Goal: Task Accomplishment & Management: Complete application form

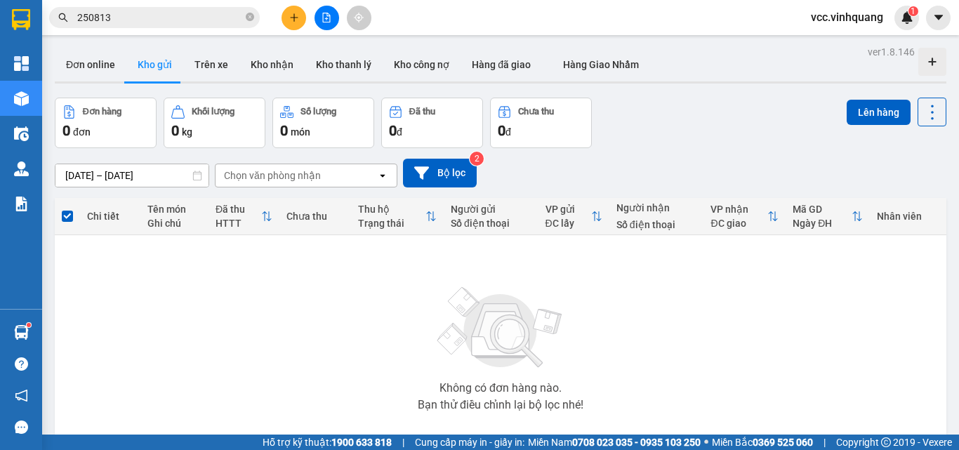
scroll to position [78, 0]
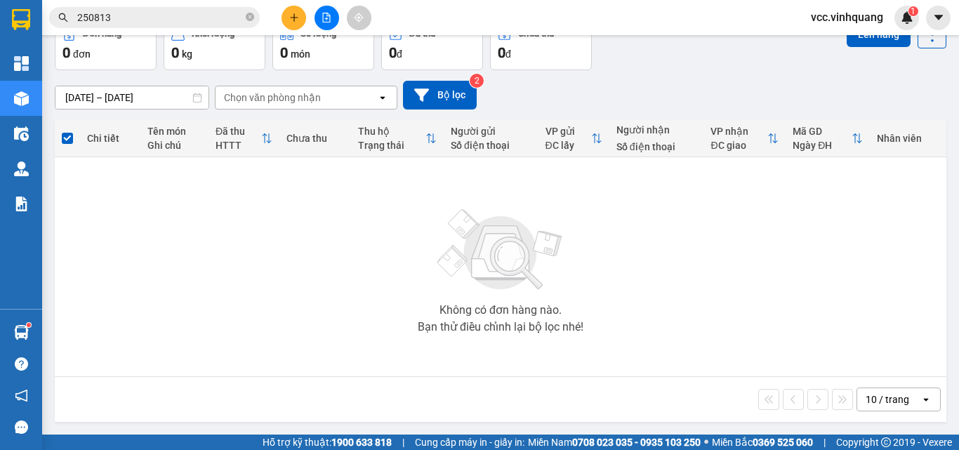
click at [283, 17] on button at bounding box center [293, 18] width 25 height 25
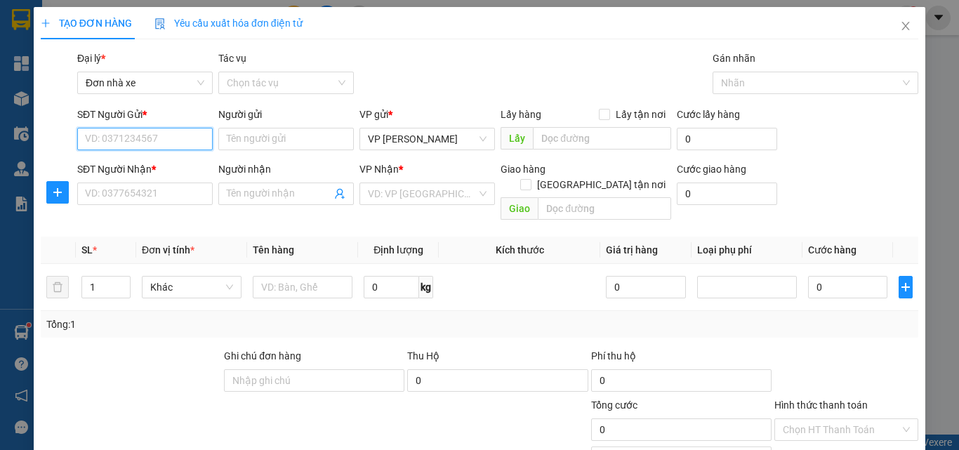
click at [141, 134] on input "SĐT Người Gửi *" at bounding box center [144, 139] width 135 height 22
type input "0936411005"
click at [153, 165] on div "0936411005 - sun den lab" at bounding box center [143, 166] width 117 height 15
type input "sun den lab"
type input "0816899599"
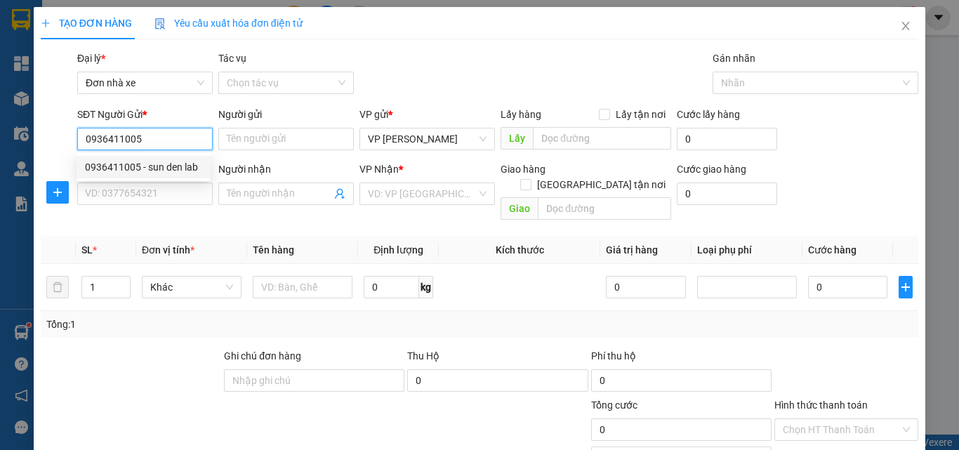
type input "NK [GEOGRAPHIC_DATA]"
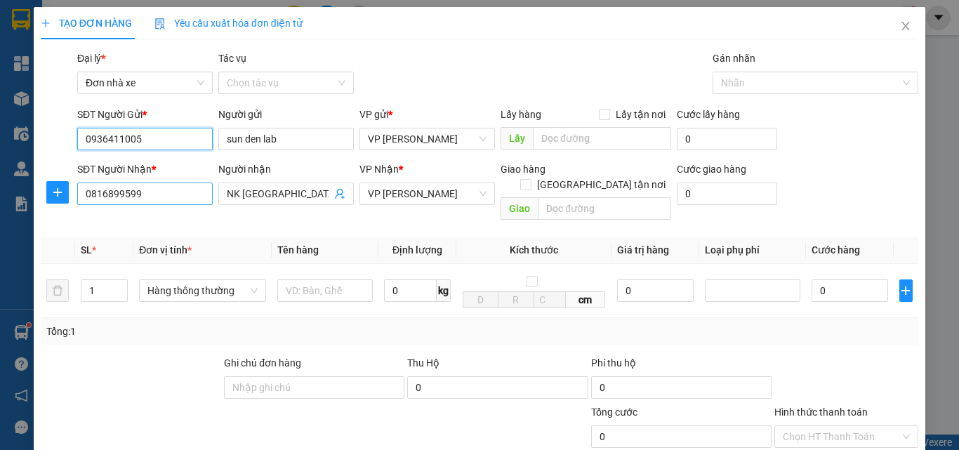
type input "0936411005"
click at [151, 199] on input "0816899599" at bounding box center [144, 193] width 135 height 22
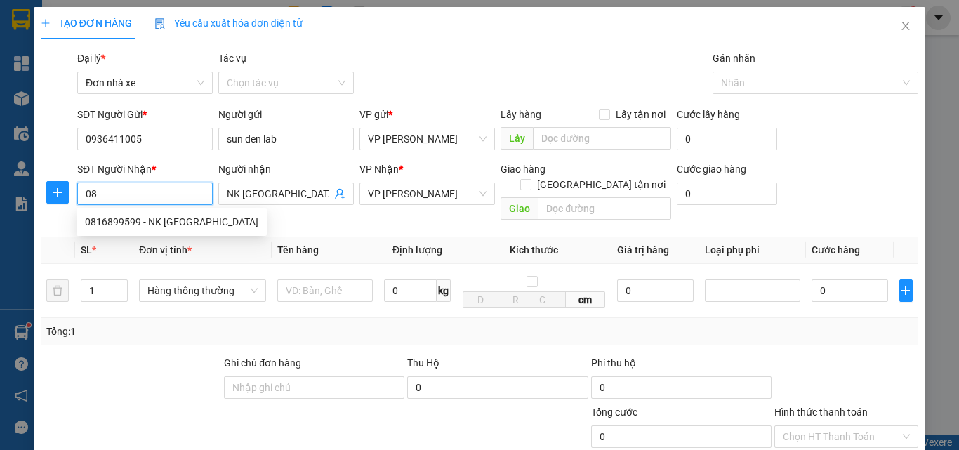
type input "0"
drag, startPoint x: 171, startPoint y: 241, endPoint x: 194, endPoint y: 254, distance: 26.4
click at [171, 241] on div "0917783663 - nha khoa dencos thanh hóa" at bounding box center [177, 243] width 185 height 15
type input "0917783663"
type input "nha khoa dencos thanh hóa"
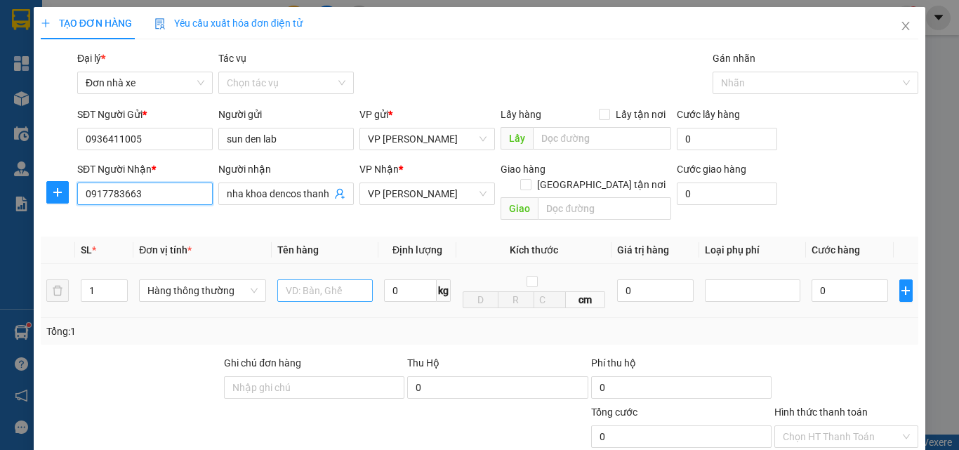
type input "0917783663"
click at [320, 279] on input "text" at bounding box center [324, 290] width 95 height 22
type input "HỘP RĂNG"
click at [413, 279] on input "0" at bounding box center [410, 290] width 53 height 22
type input "0.5"
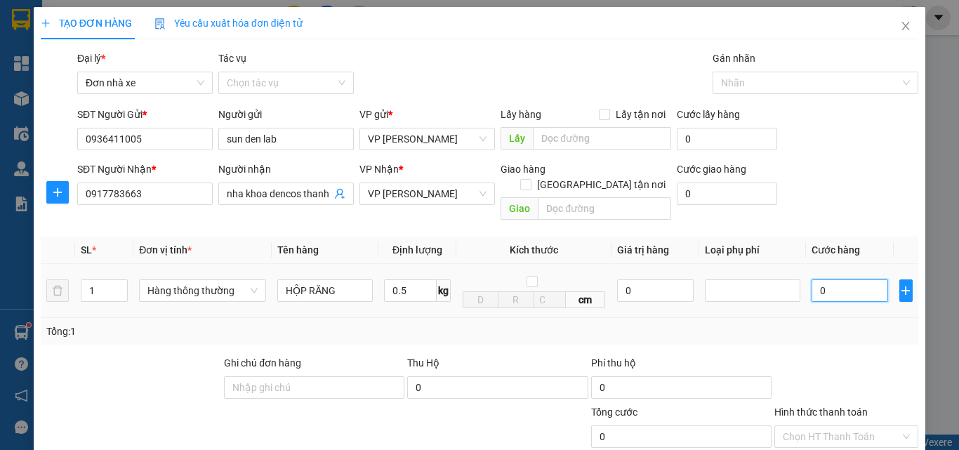
type input "30.000"
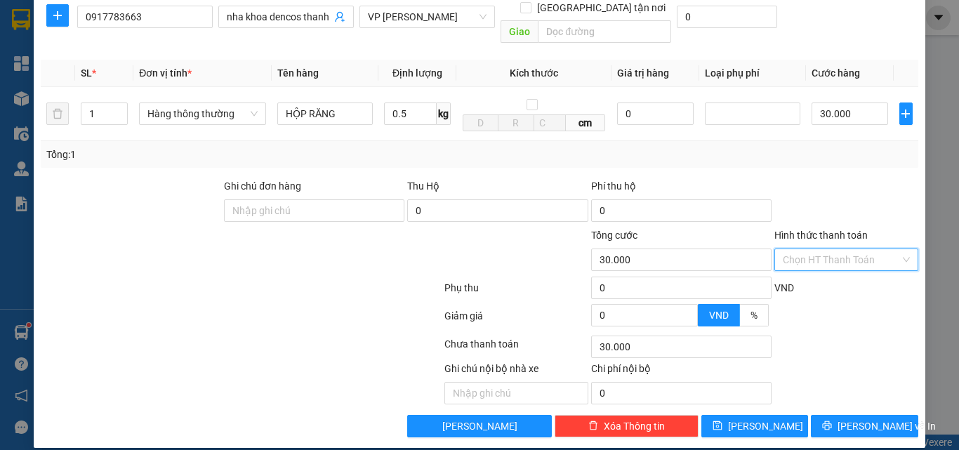
click at [822, 249] on input "Hình thức thanh toán" at bounding box center [840, 259] width 117 height 21
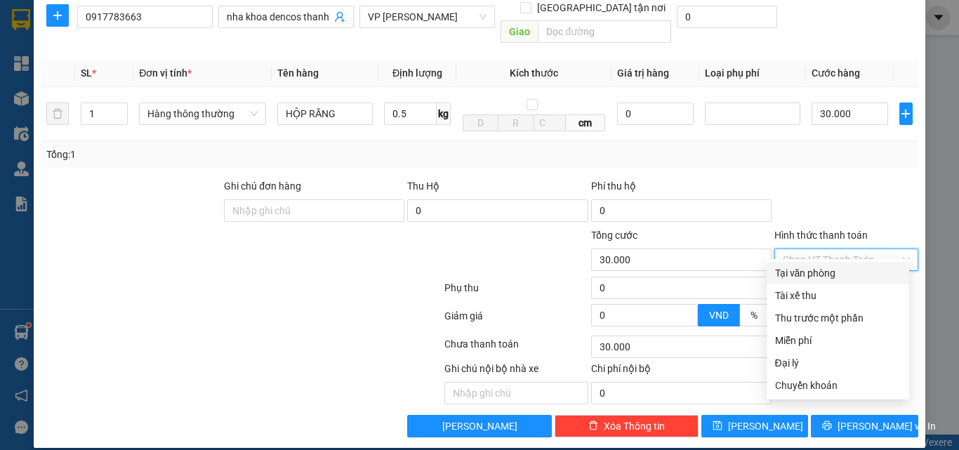
click at [801, 273] on div "Tại văn phòng" at bounding box center [838, 272] width 126 height 15
type input "0"
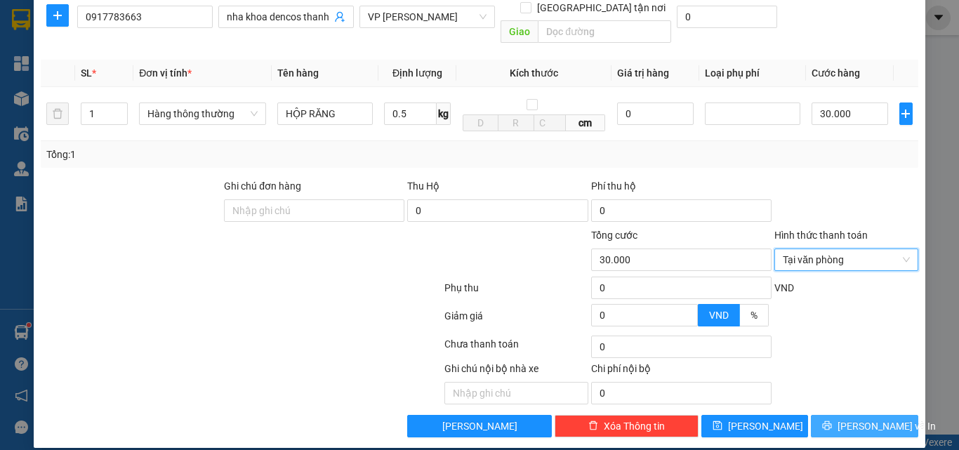
drag, startPoint x: 844, startPoint y: 415, endPoint x: 835, endPoint y: 392, distance: 24.9
click at [844, 418] on span "[PERSON_NAME] và In" at bounding box center [886, 425] width 98 height 15
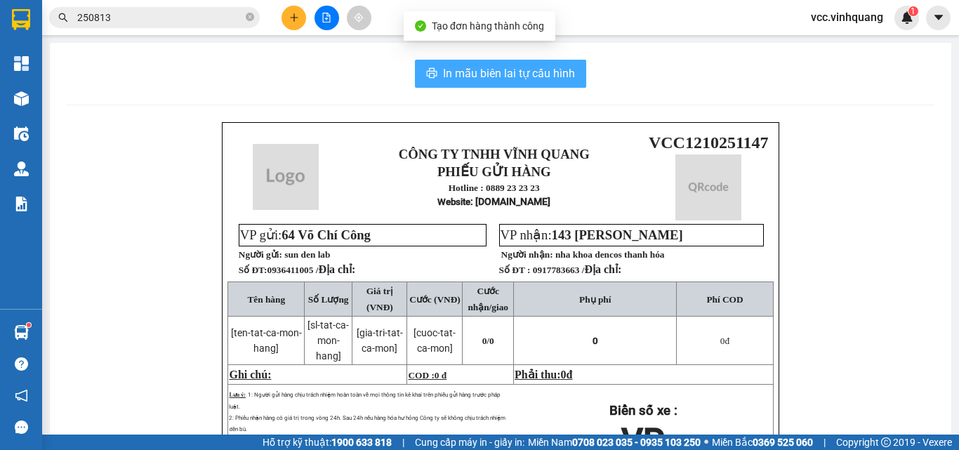
click at [491, 77] on span "In mẫu biên lai tự cấu hình" at bounding box center [509, 74] width 132 height 18
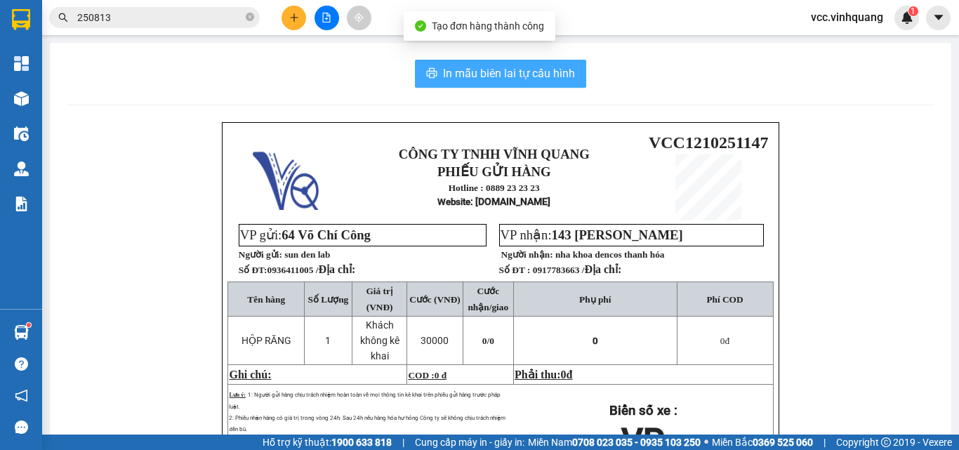
click at [491, 76] on span "In mẫu biên lai tự cấu hình" at bounding box center [509, 74] width 132 height 18
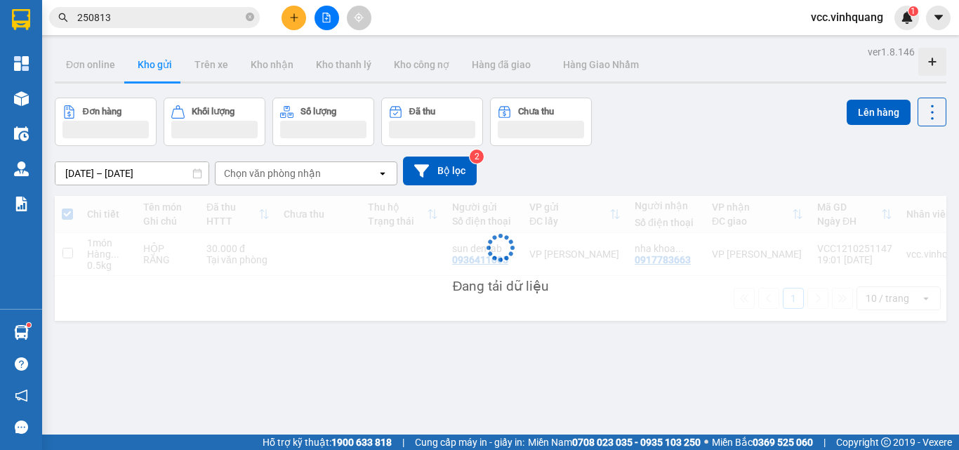
scroll to position [65, 0]
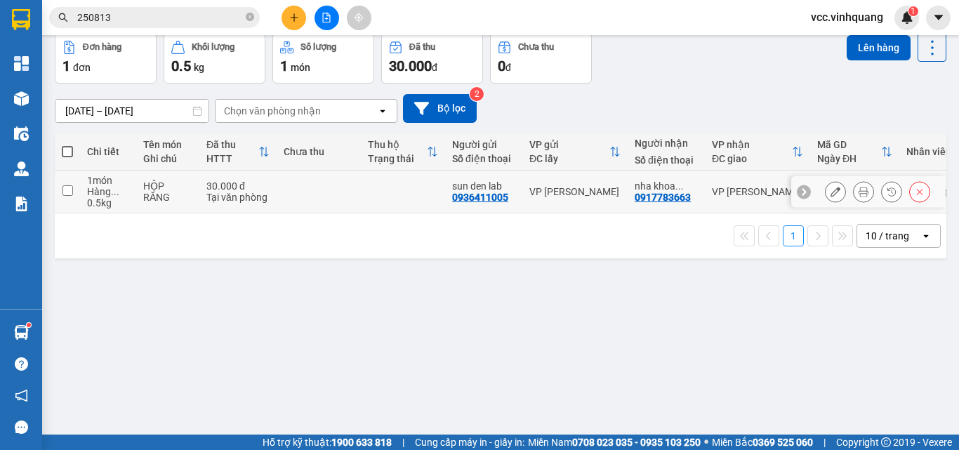
click at [858, 191] on icon at bounding box center [863, 192] width 10 height 10
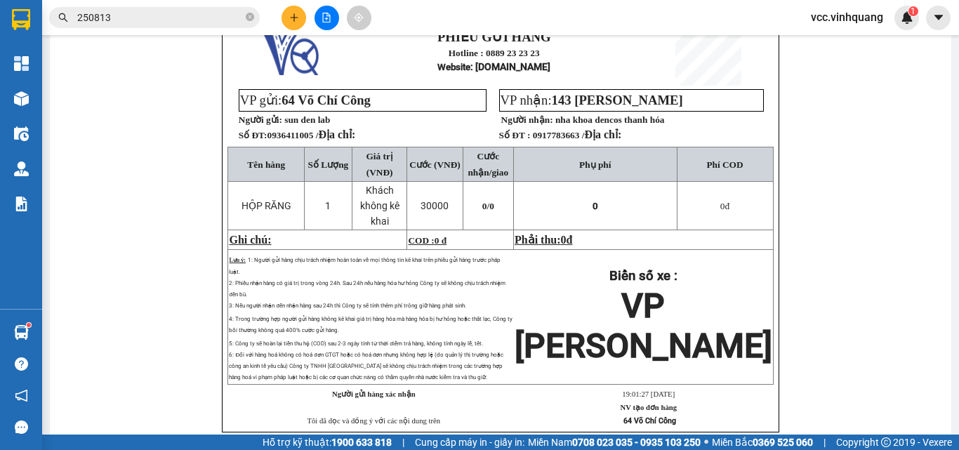
scroll to position [65, 0]
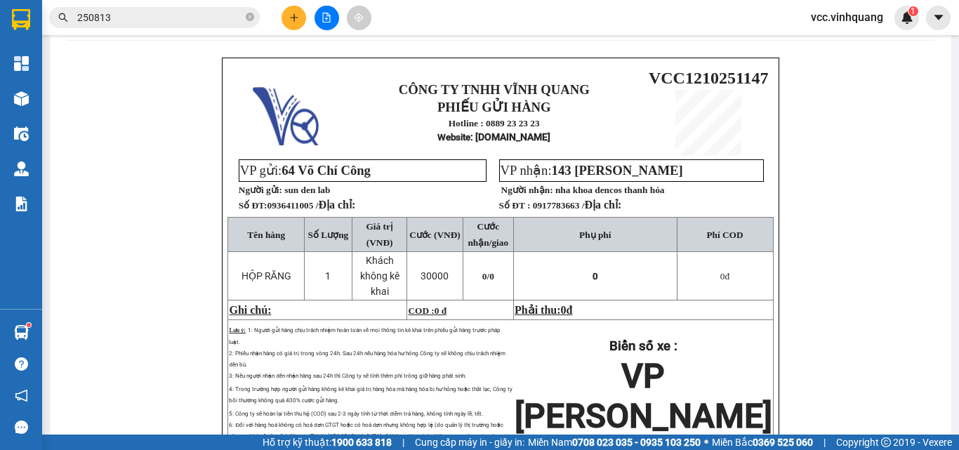
click at [293, 16] on icon "plus" at bounding box center [294, 18] width 10 height 10
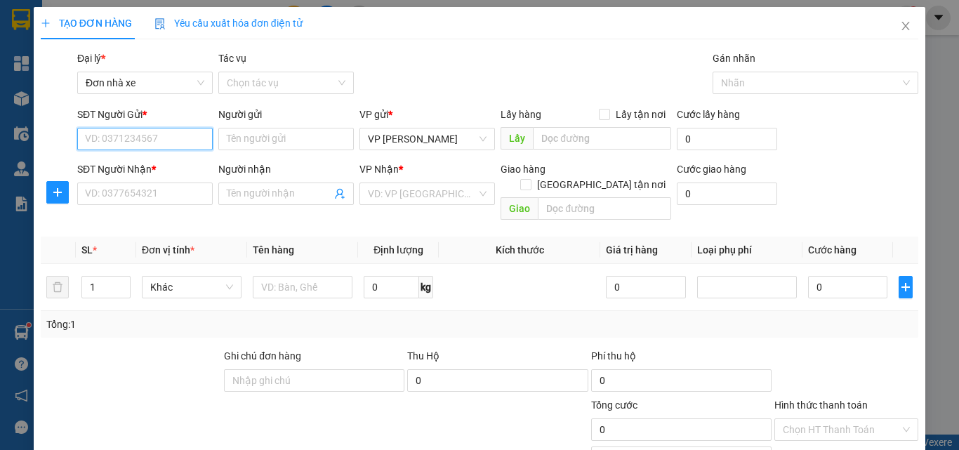
click at [121, 135] on input "SĐT Người Gửi *" at bounding box center [144, 139] width 135 height 22
type input "0936411005"
drag, startPoint x: 161, startPoint y: 166, endPoint x: 127, endPoint y: 190, distance: 41.3
click at [159, 169] on div "0936411005 - sun den lab" at bounding box center [143, 166] width 117 height 15
type input "sun den lab"
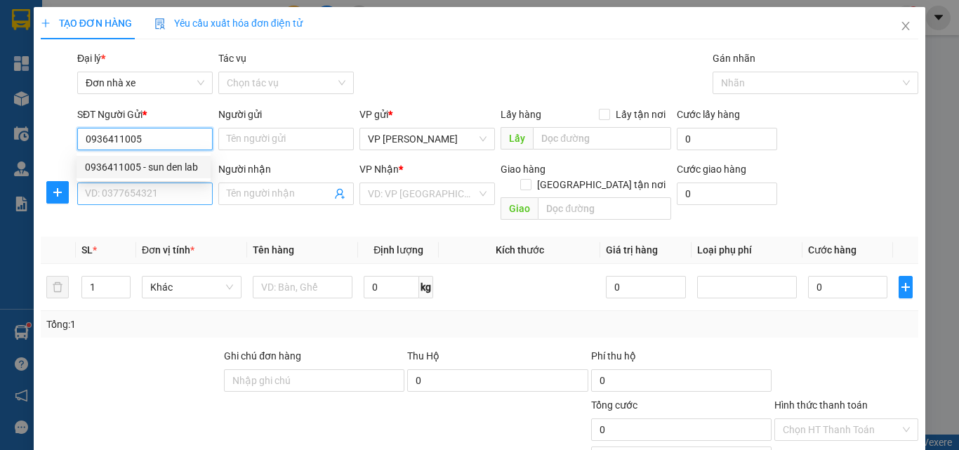
type input "0917783663"
type input "nha khoa dencos thanh hóa"
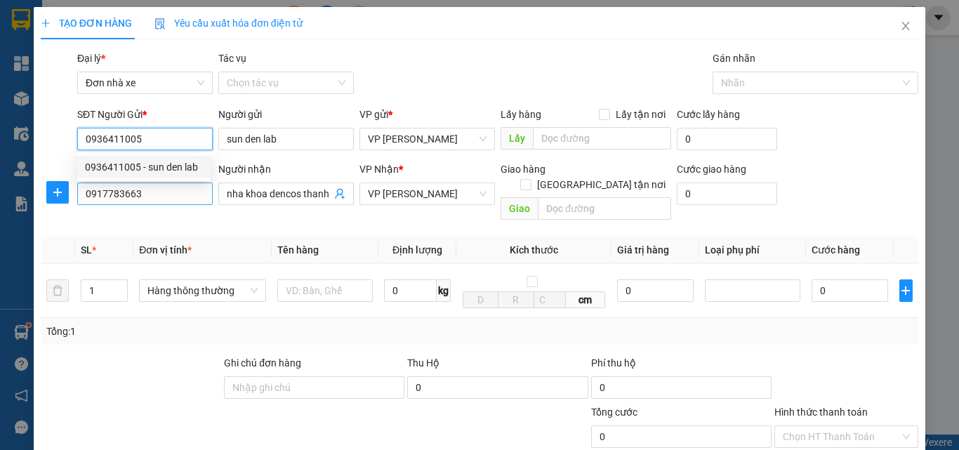
type input "0936411005"
click at [126, 191] on input "0917783663" at bounding box center [144, 193] width 135 height 22
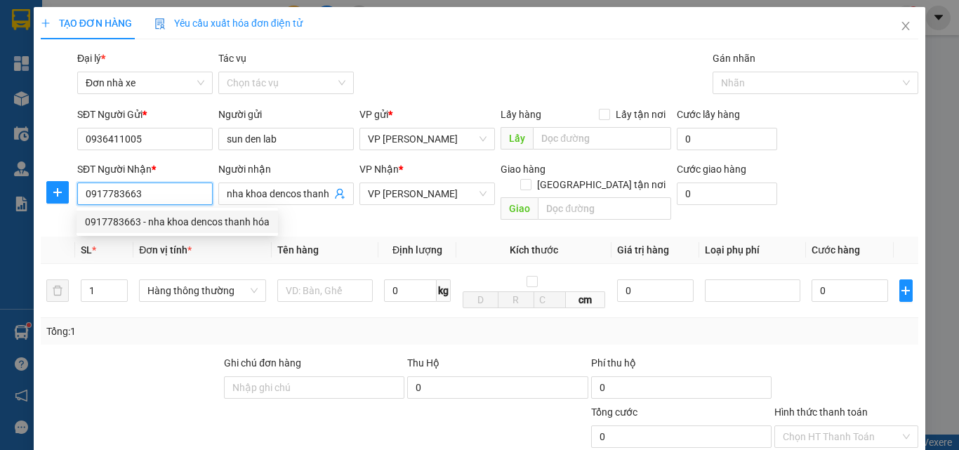
click at [152, 189] on input "0917783663" at bounding box center [144, 193] width 135 height 22
type input "0"
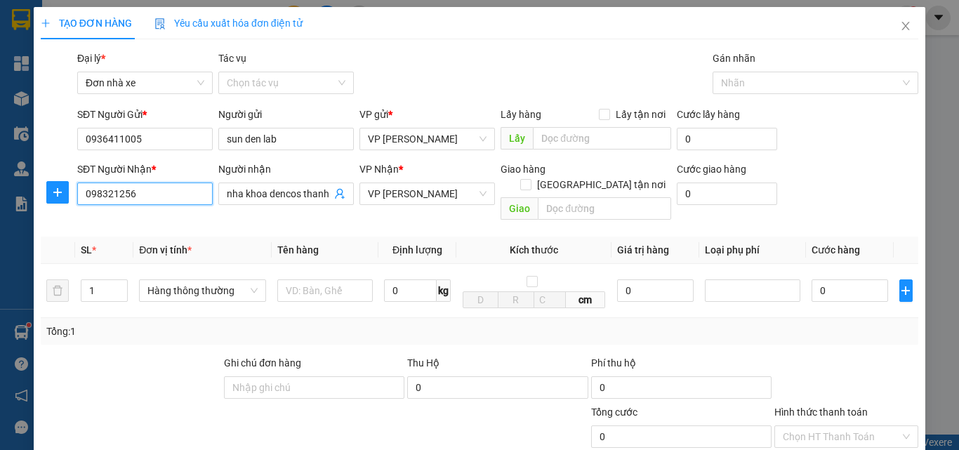
type input "0983212566"
click at [175, 218] on div "0983212566 - KIÊN" at bounding box center [143, 221] width 117 height 15
type input "KIÊN"
type input "0983212566"
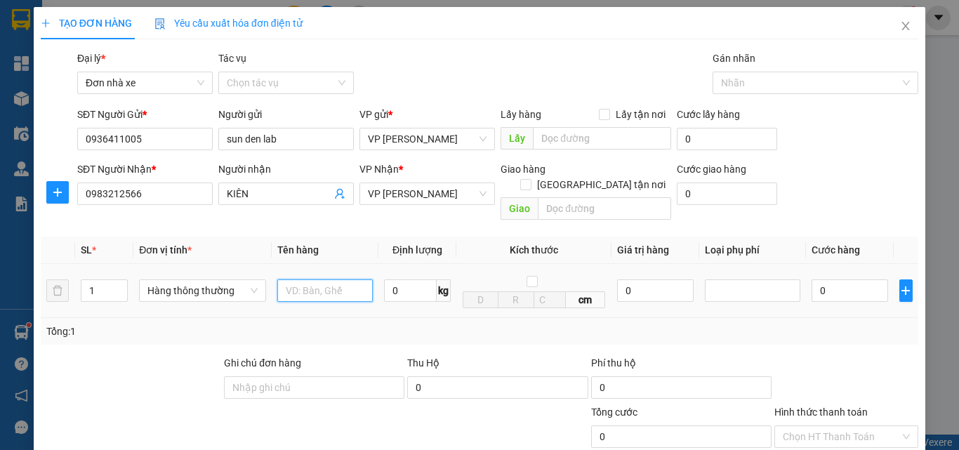
click at [299, 279] on input "text" at bounding box center [324, 290] width 95 height 22
type input "HỘP RĂNG"
click at [405, 279] on input "0" at bounding box center [410, 290] width 53 height 22
type input "0.5"
type input "30.000"
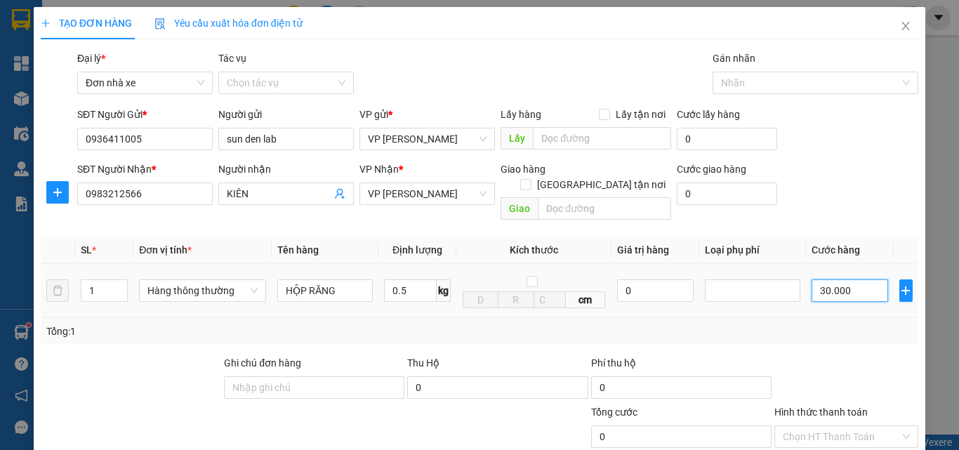
type input "30.000"
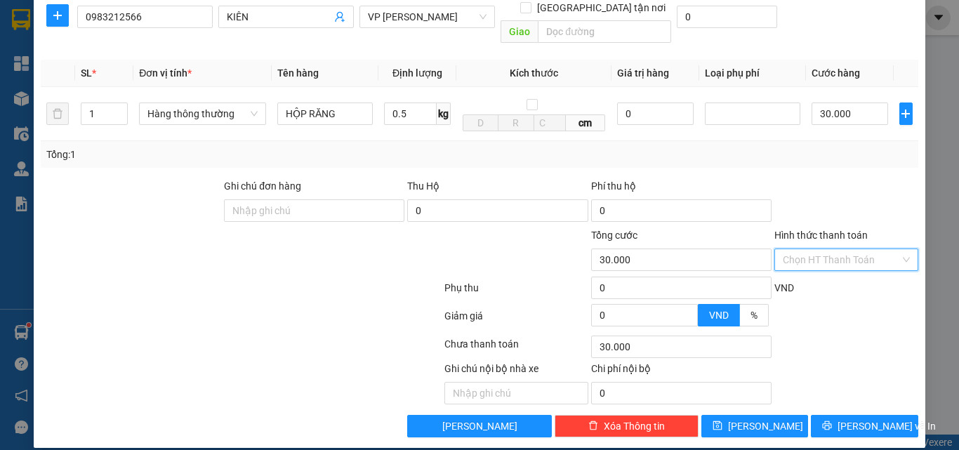
drag, startPoint x: 835, startPoint y: 244, endPoint x: 807, endPoint y: 142, distance: 105.6
click at [835, 249] on input "Hình thức thanh toán" at bounding box center [840, 259] width 117 height 21
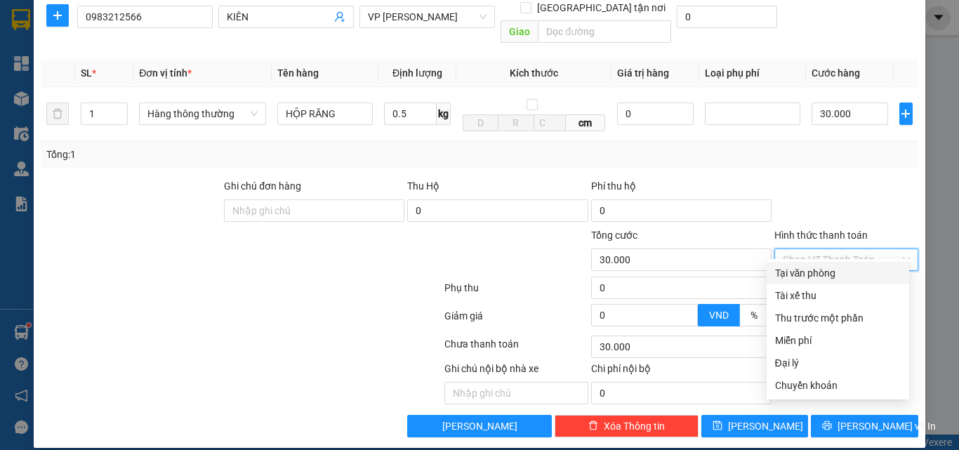
click at [808, 274] on div "Tại văn phòng" at bounding box center [838, 272] width 126 height 15
type input "0"
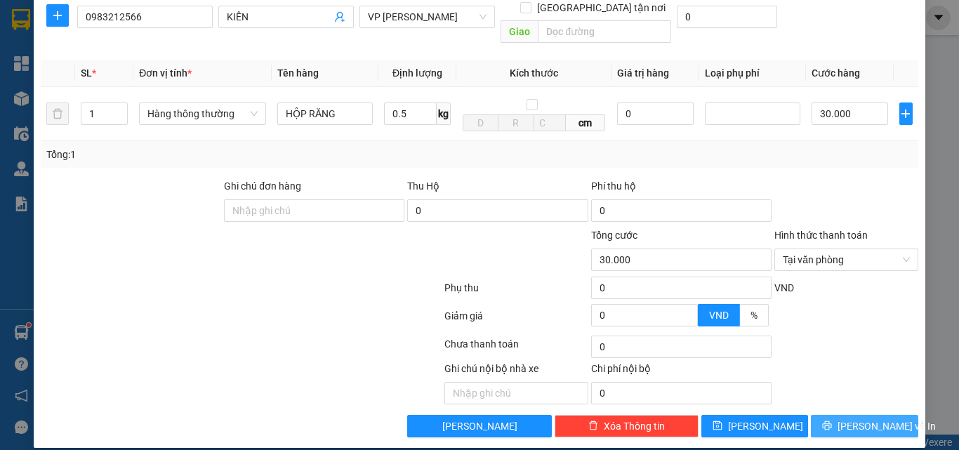
click at [844, 418] on span "[PERSON_NAME] và In" at bounding box center [886, 425] width 98 height 15
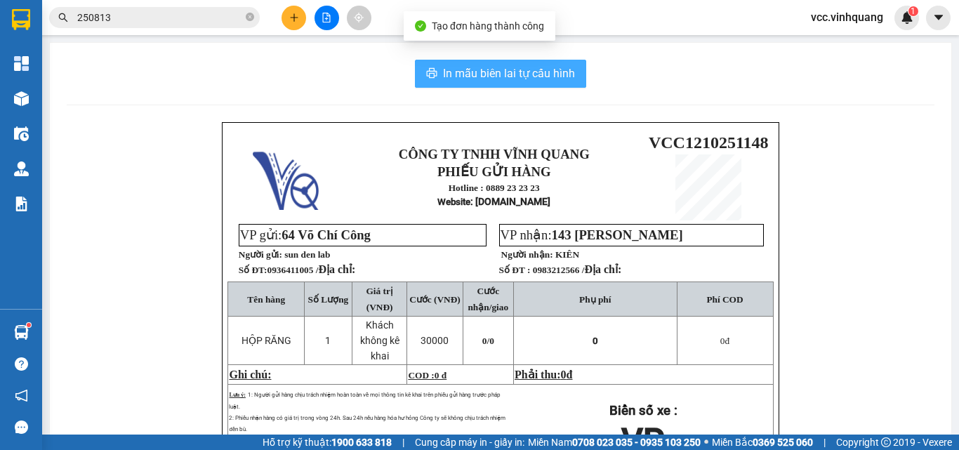
click at [491, 70] on span "In mẫu biên lai tự cấu hình" at bounding box center [509, 74] width 132 height 18
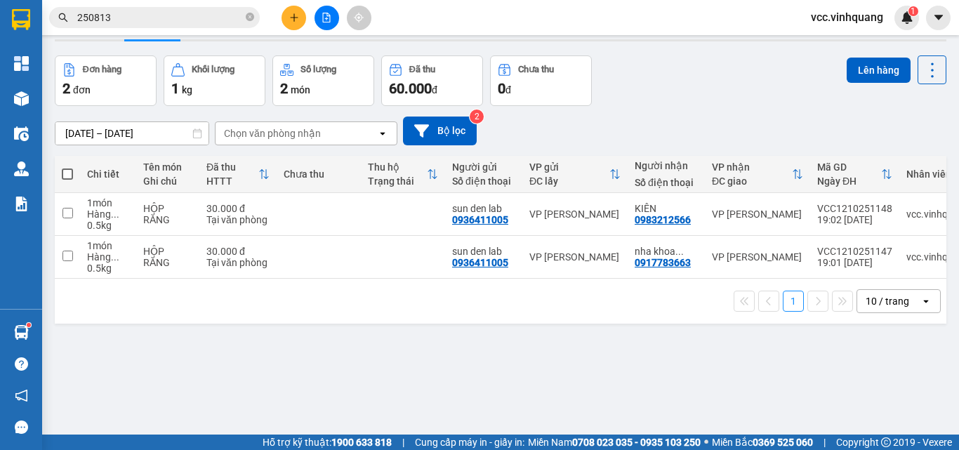
scroll to position [65, 0]
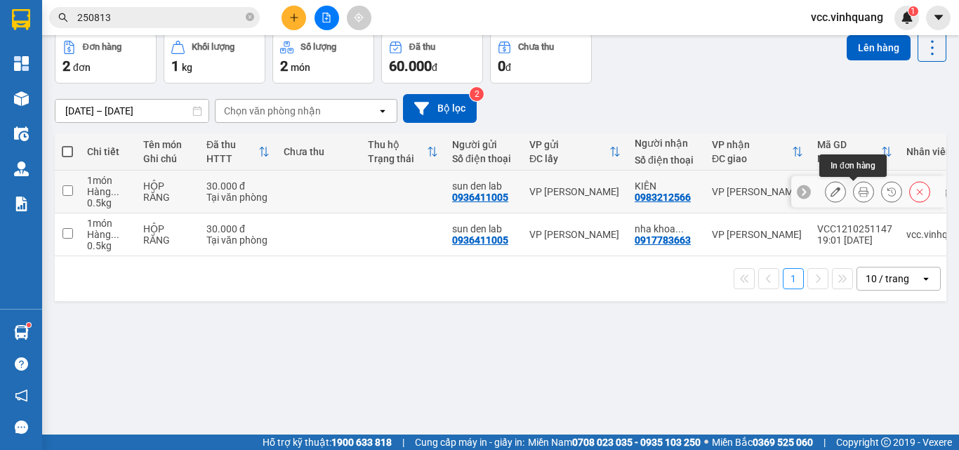
click at [858, 192] on icon at bounding box center [863, 192] width 10 height 10
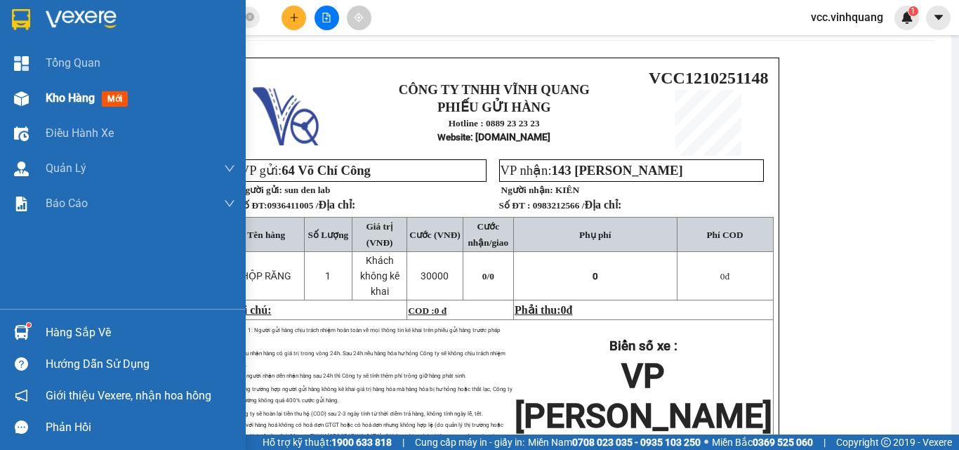
click at [71, 95] on span "Kho hàng" at bounding box center [70, 97] width 49 height 13
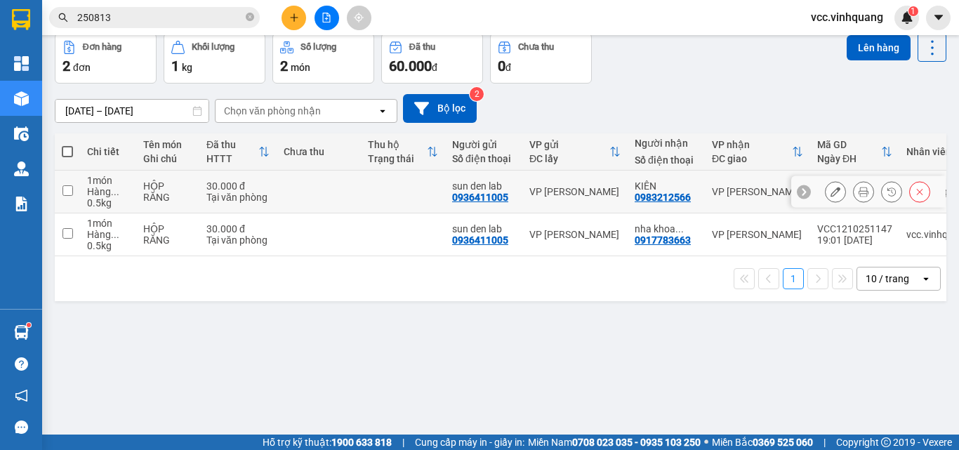
click at [65, 189] on input "checkbox" at bounding box center [67, 190] width 11 height 11
checkbox input "true"
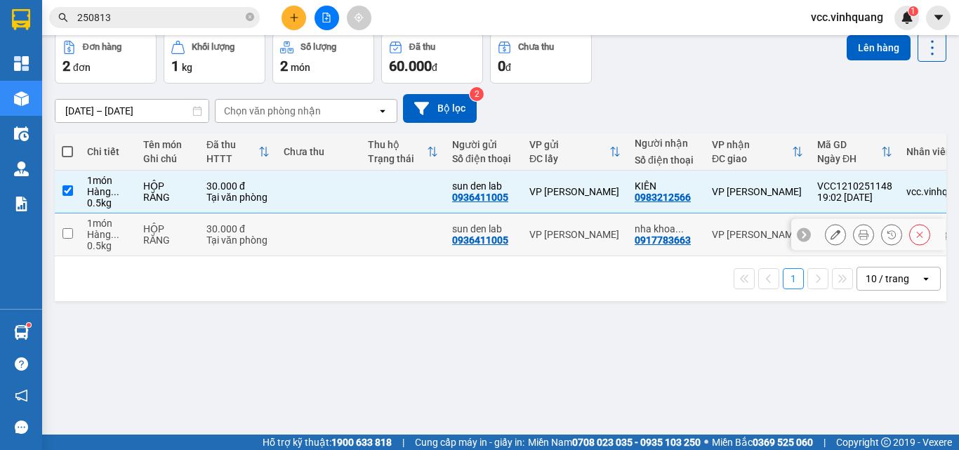
click at [70, 234] on input "checkbox" at bounding box center [67, 233] width 11 height 11
checkbox input "true"
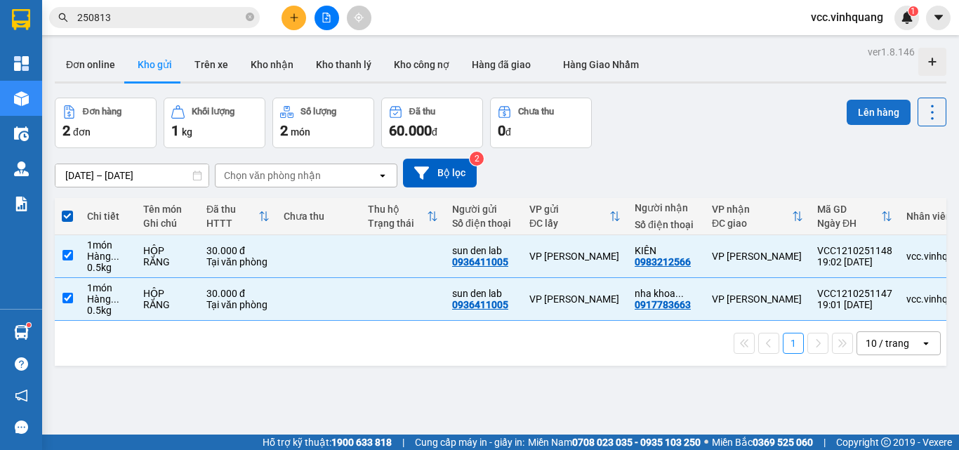
click at [864, 112] on button "Lên hàng" at bounding box center [878, 112] width 64 height 25
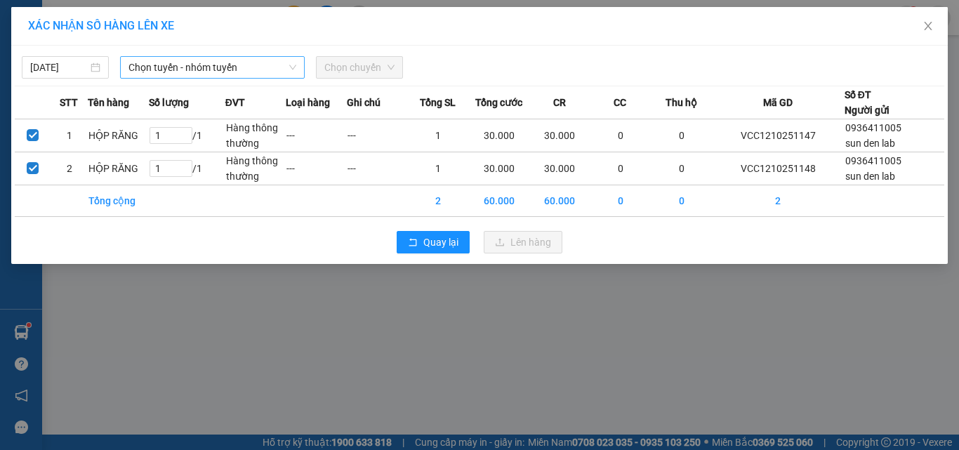
click at [189, 62] on span "Chọn tuyến - nhóm tuyến" at bounding box center [212, 67] width 168 height 21
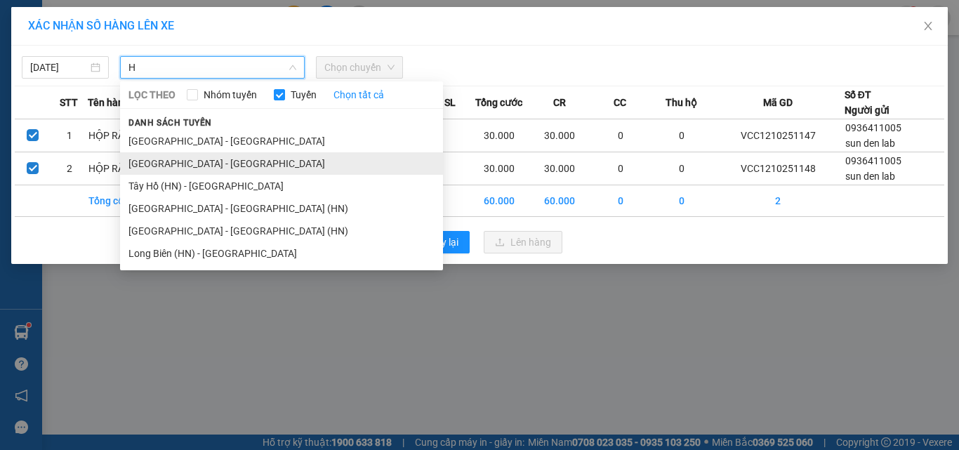
type input "H"
drag, startPoint x: 189, startPoint y: 161, endPoint x: 276, endPoint y: 133, distance: 91.2
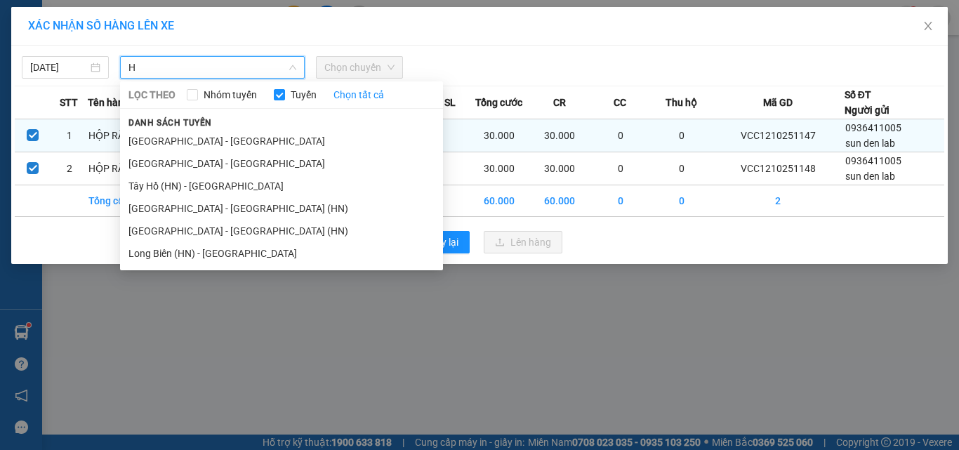
click at [192, 161] on li "[GEOGRAPHIC_DATA] - [GEOGRAPHIC_DATA]" at bounding box center [281, 163] width 323 height 22
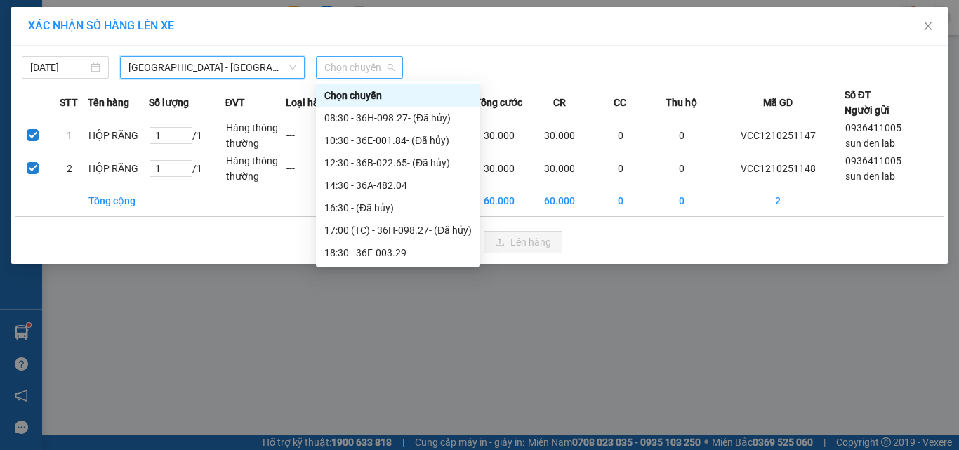
click at [358, 62] on span "Chọn chuyến" at bounding box center [359, 67] width 70 height 21
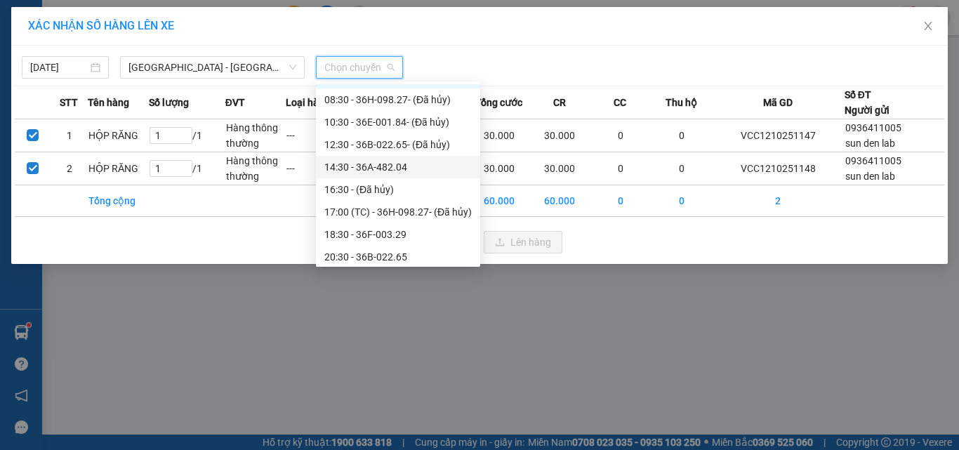
scroll to position [22, 0]
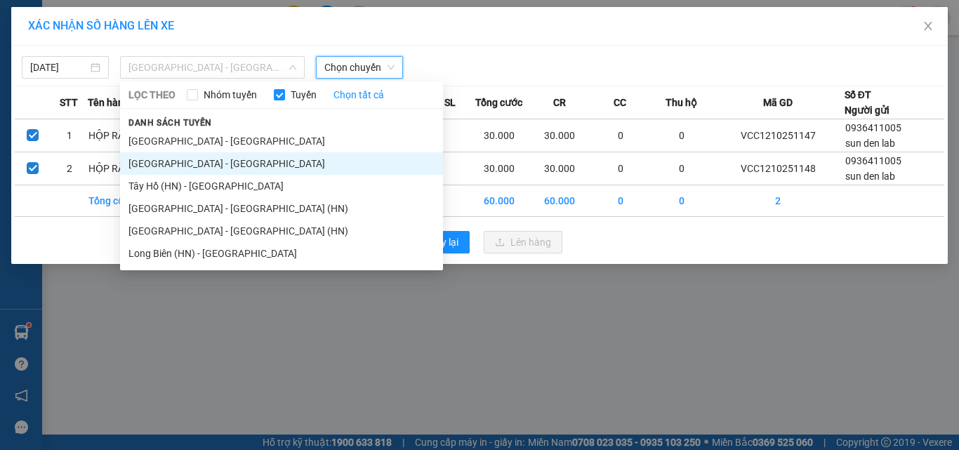
click at [173, 63] on span "[GEOGRAPHIC_DATA] - [GEOGRAPHIC_DATA]" at bounding box center [212, 67] width 168 height 21
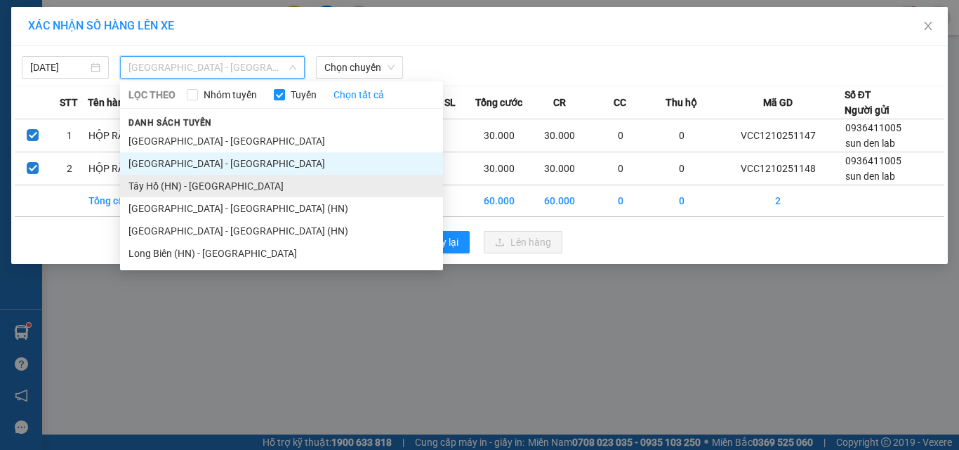
click at [175, 182] on li "Tây Hồ (HN) - [GEOGRAPHIC_DATA]" at bounding box center [281, 186] width 323 height 22
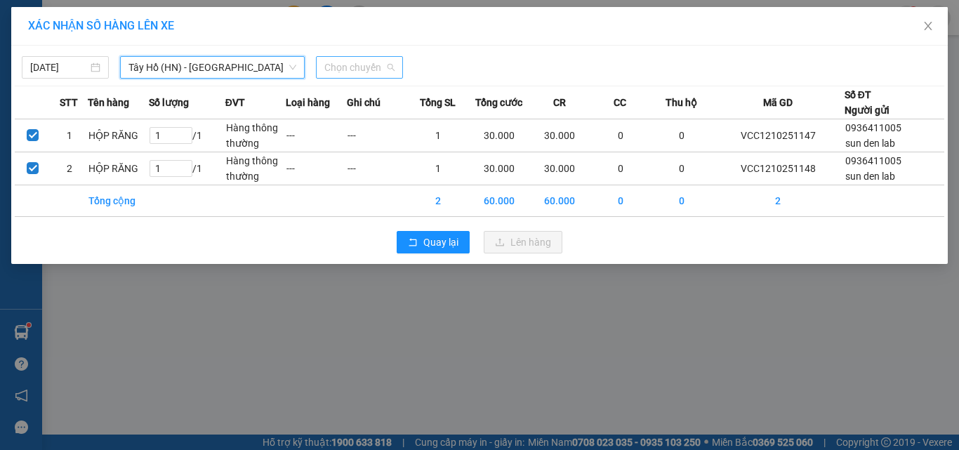
drag, startPoint x: 373, startPoint y: 67, endPoint x: 374, endPoint y: 76, distance: 9.2
click at [372, 67] on span "Chọn chuyến" at bounding box center [359, 67] width 70 height 21
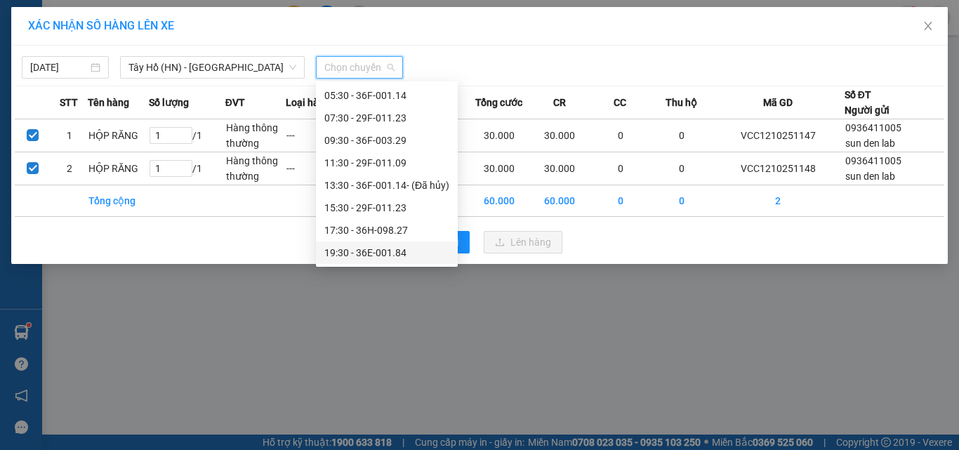
click at [394, 255] on div "19:30 - 36E-001.84" at bounding box center [386, 252] width 125 height 15
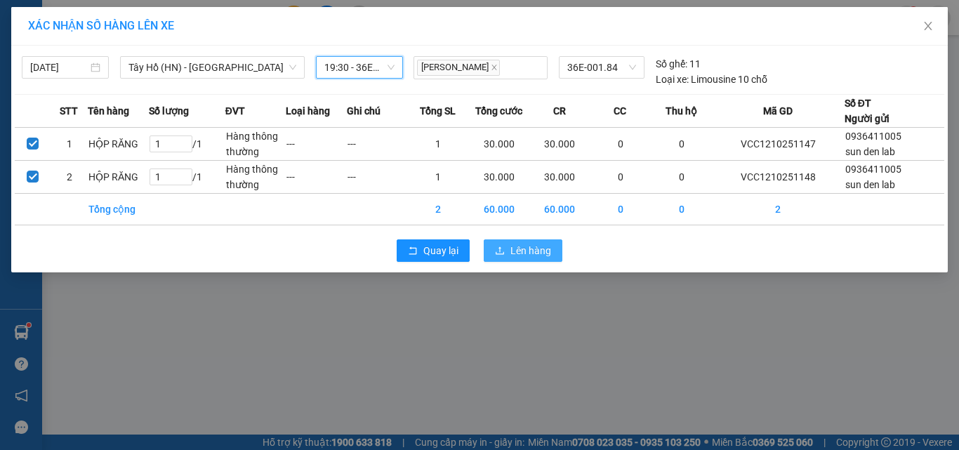
drag, startPoint x: 540, startPoint y: 248, endPoint x: 540, endPoint y: 240, distance: 8.5
click at [540, 244] on span "Lên hàng" at bounding box center [530, 250] width 41 height 15
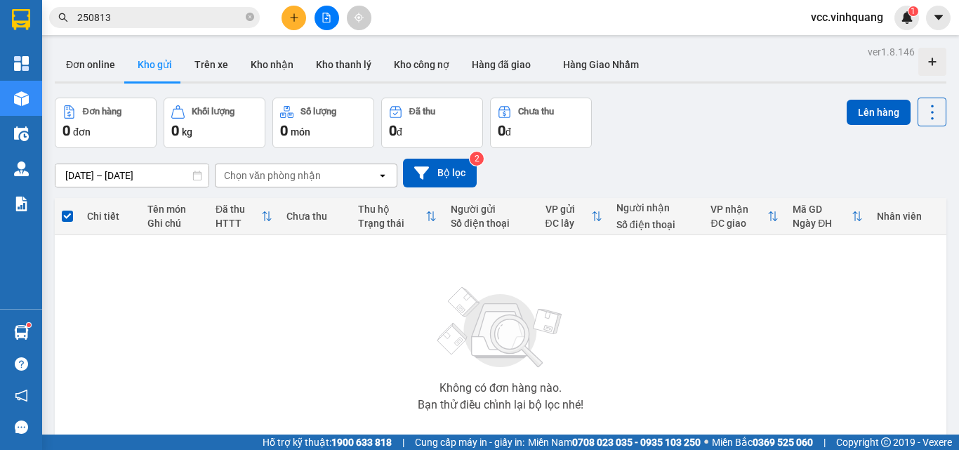
click at [323, 324] on div "Không có đơn hàng nào. Bạn thử điều chỉnh lại bộ lọc nhé!" at bounding box center [500, 344] width 877 height 211
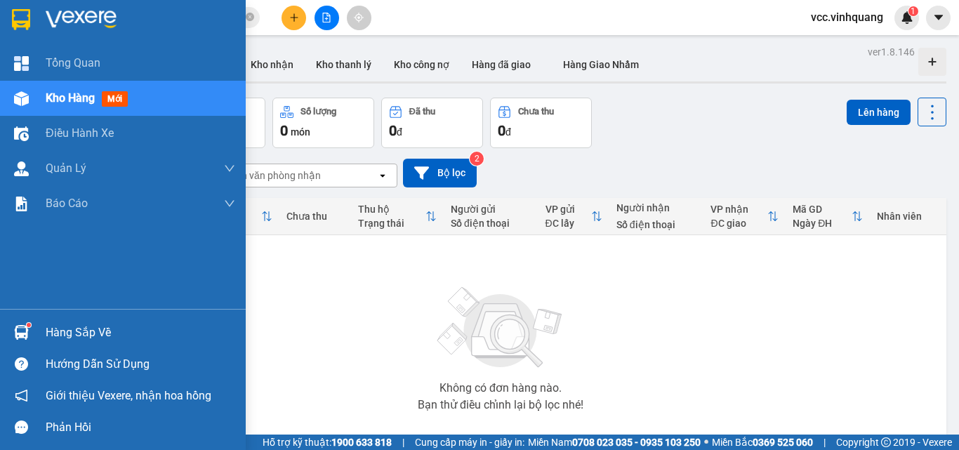
click at [60, 325] on div "Hàng sắp về" at bounding box center [140, 332] width 189 height 21
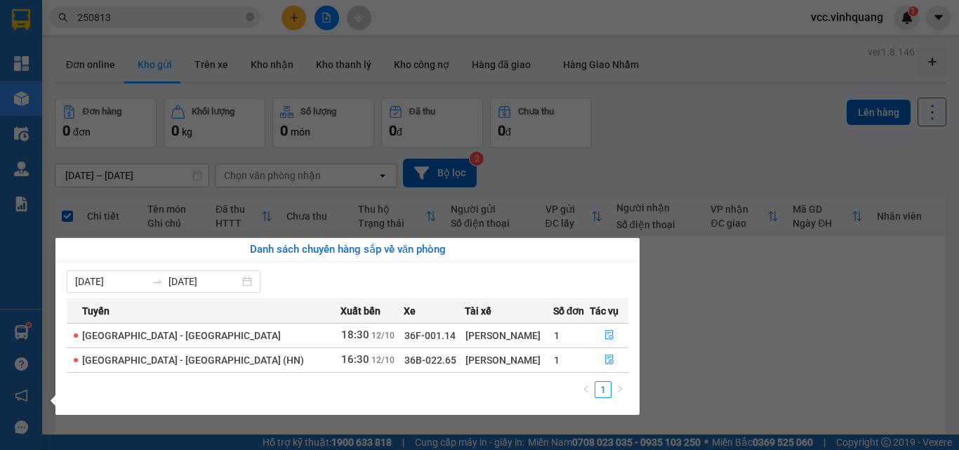
click at [796, 307] on section "Kết quả tìm kiếm ( 14 ) Bộ lọc Mã ĐH Trạng thái Món hàng Thu hộ Tổng cước Chưa …" at bounding box center [479, 225] width 959 height 450
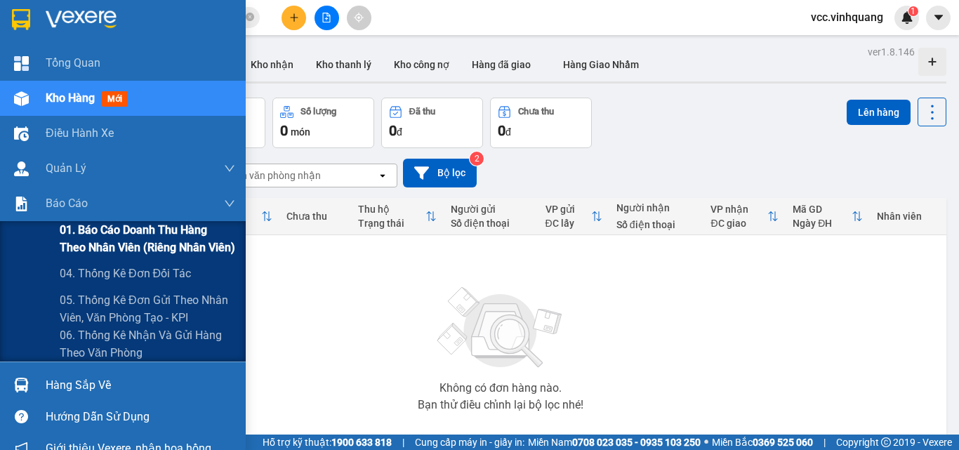
drag, startPoint x: 102, startPoint y: 236, endPoint x: 134, endPoint y: 229, distance: 32.3
click at [103, 236] on span "01. Báo cáo doanh thu hàng theo nhân viên (riêng nhân viên)" at bounding box center [147, 238] width 175 height 35
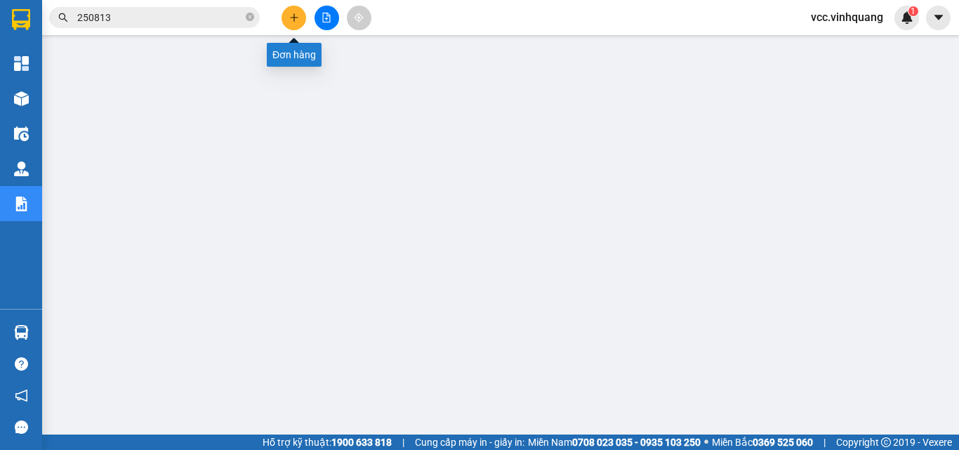
click at [291, 17] on icon "plus" at bounding box center [294, 18] width 10 height 10
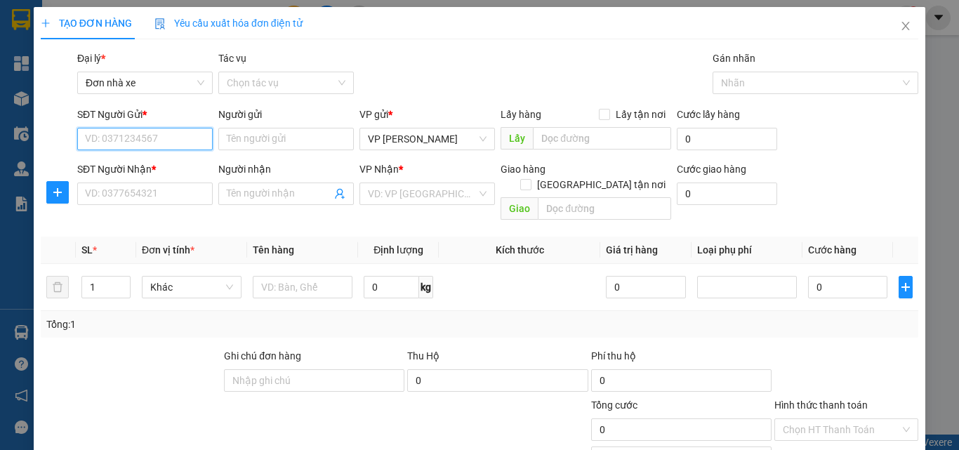
click at [129, 139] on input "SĐT Người Gửi *" at bounding box center [144, 139] width 135 height 22
type input "0911882650"
click at [165, 165] on div "0911882650 - vp 64 vcc" at bounding box center [143, 166] width 117 height 15
type input "vp 64 vcc"
type input "0931353999"
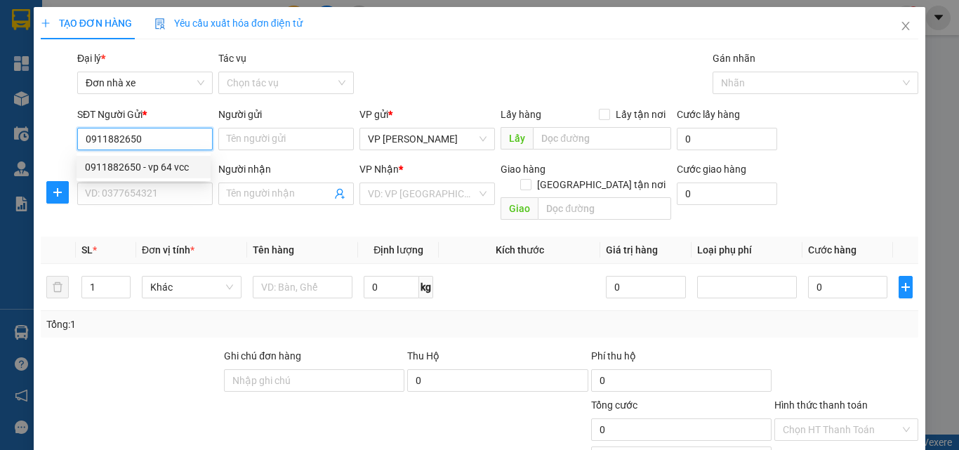
type input "CTY. [GEOGRAPHIC_DATA]"
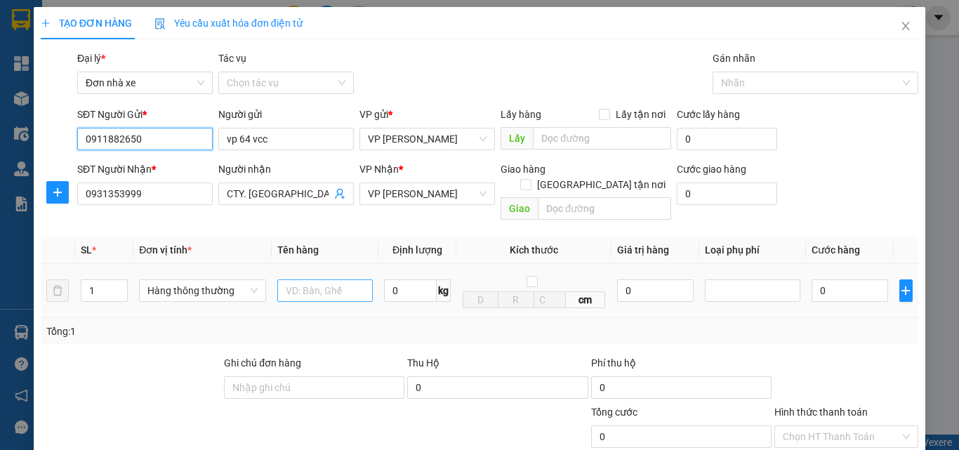
type input "0911882650"
click at [300, 279] on input "text" at bounding box center [324, 290] width 95 height 22
type input "[PERSON_NAME] 12/10"
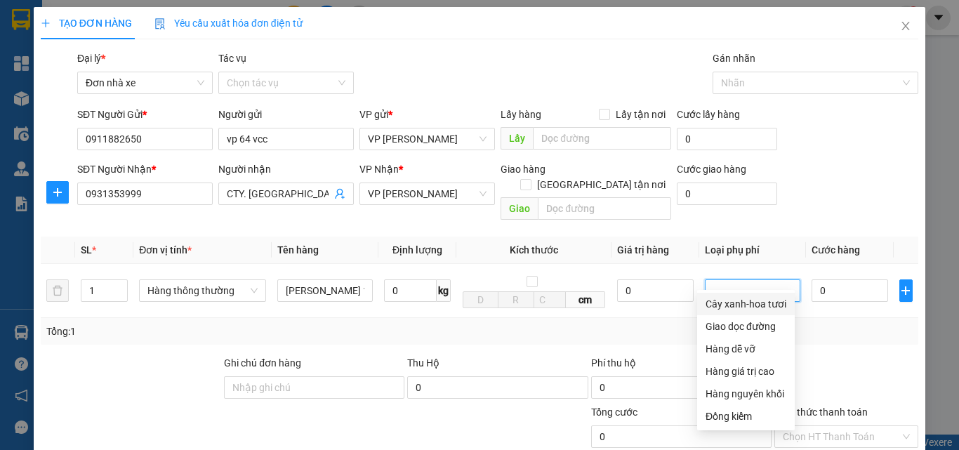
scroll to position [177, 0]
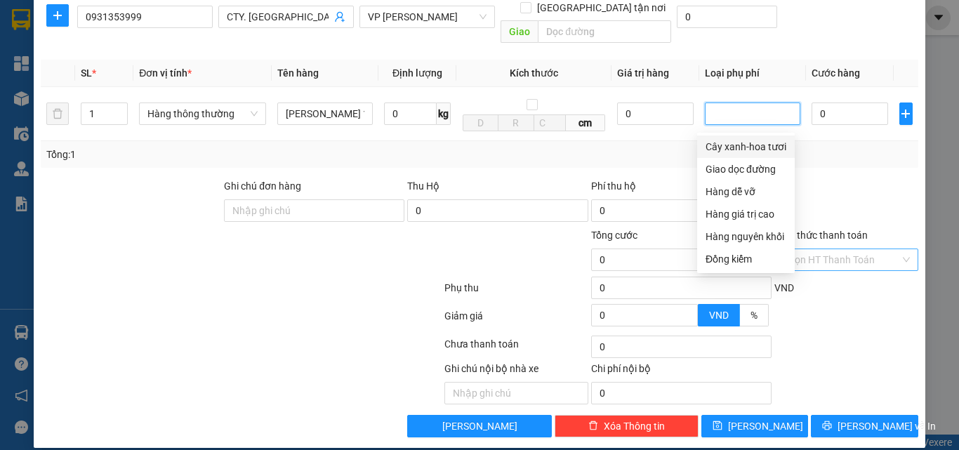
click at [848, 249] on input "Hình thức thanh toán" at bounding box center [840, 259] width 117 height 21
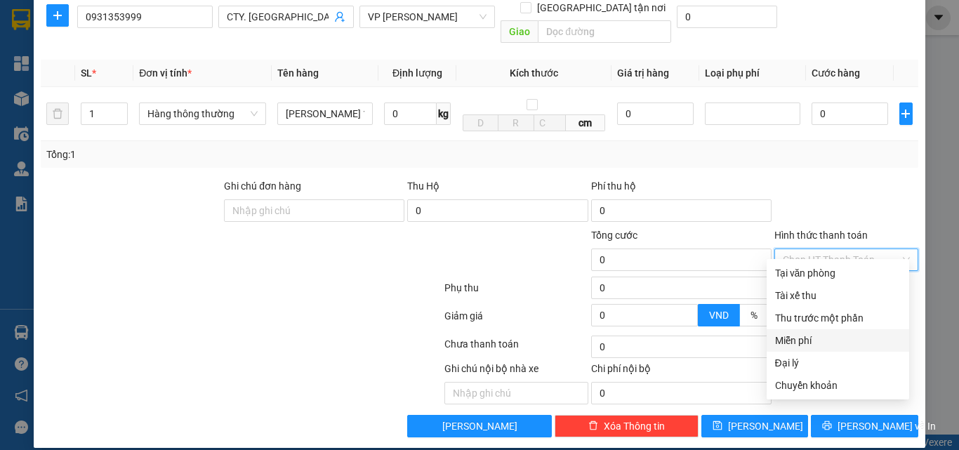
drag, startPoint x: 809, startPoint y: 338, endPoint x: 846, endPoint y: 386, distance: 60.1
click at [809, 339] on div "Miễn phí" at bounding box center [838, 340] width 126 height 15
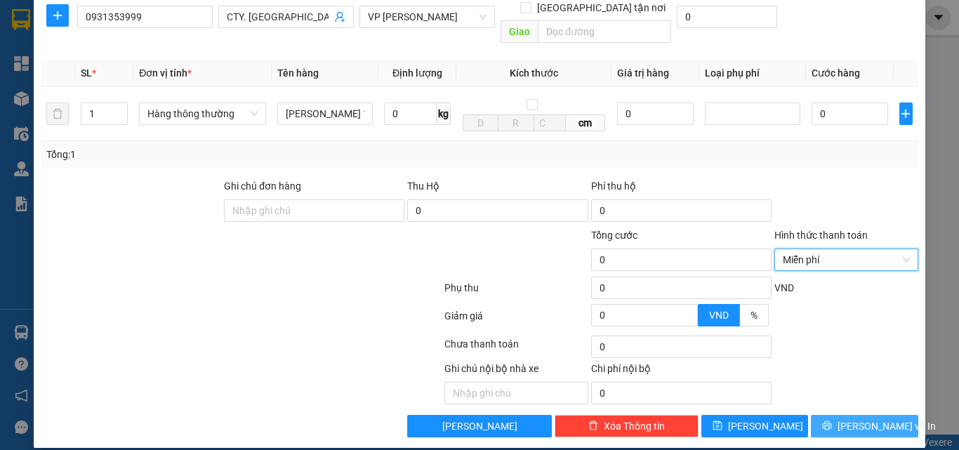
click at [856, 418] on span "[PERSON_NAME] và In" at bounding box center [886, 425] width 98 height 15
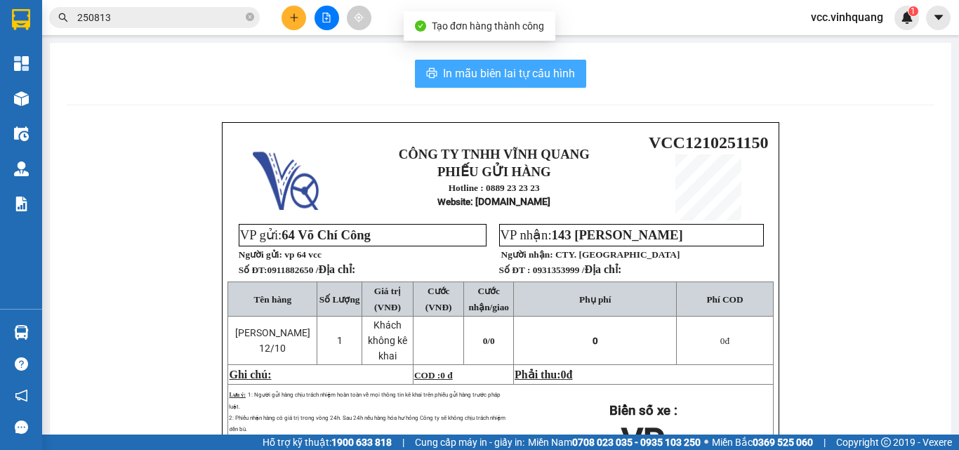
click at [496, 73] on span "In mẫu biên lai tự cấu hình" at bounding box center [509, 74] width 132 height 18
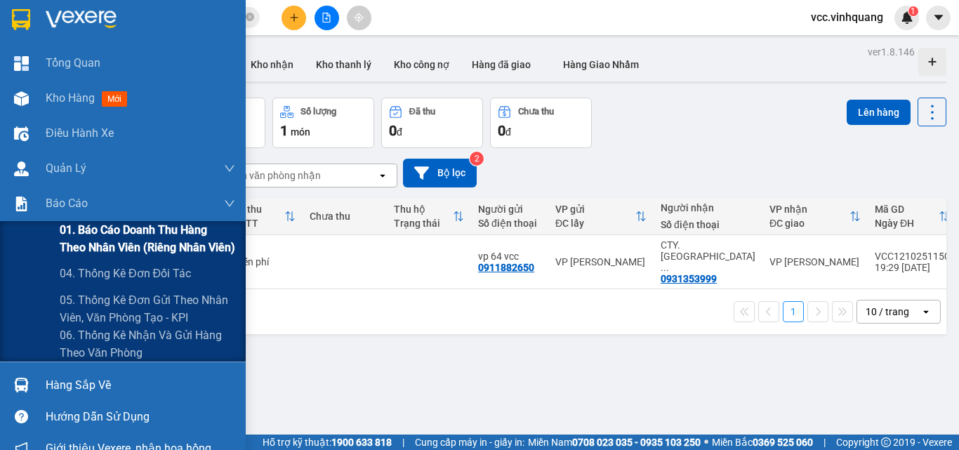
drag, startPoint x: 95, startPoint y: 234, endPoint x: 236, endPoint y: 211, distance: 142.9
click at [97, 234] on span "01. Báo cáo doanh thu hàng theo nhân viên (riêng nhân viên)" at bounding box center [147, 238] width 175 height 35
